Goal: Find specific page/section: Find specific page/section

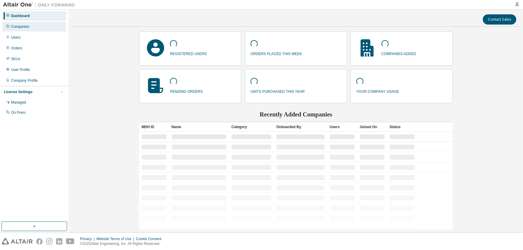
click at [35, 29] on div "Companies" at bounding box center [34, 27] width 64 height 10
